Goal: Information Seeking & Learning: Learn about a topic

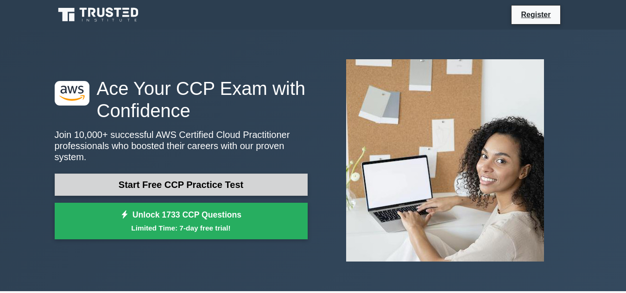
click at [248, 175] on link "Start Free CCP Practice Test" at bounding box center [181, 185] width 253 height 22
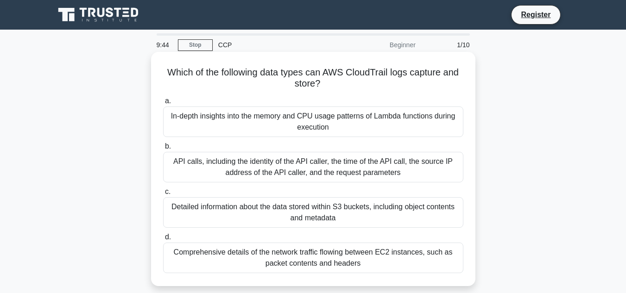
click at [343, 217] on div "Detailed information about the data stored within S3 buckets, including object …" at bounding box center [313, 213] width 300 height 31
click at [163, 195] on input "c. Detailed information about the data stored within S3 buckets, including obje…" at bounding box center [163, 192] width 0 height 6
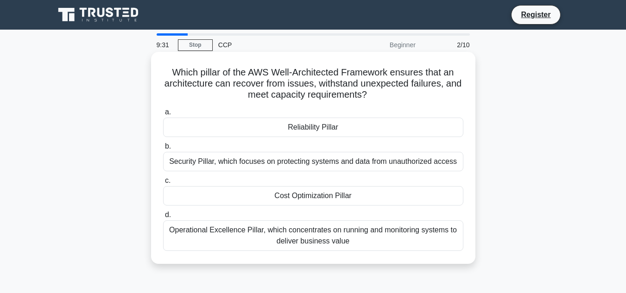
click at [368, 180] on label "c. Cost Optimization Pillar" at bounding box center [313, 190] width 300 height 31
click at [163, 180] on input "c. Cost Optimization Pillar" at bounding box center [163, 181] width 0 height 6
